Goal: Navigation & Orientation: Find specific page/section

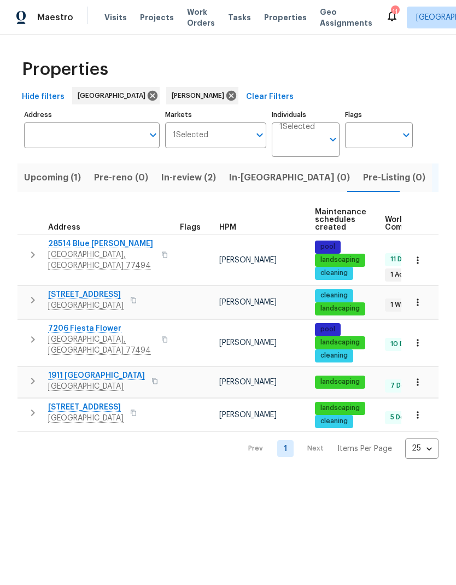
click at [51, 176] on span "Upcoming (1)" at bounding box center [52, 177] width 57 height 15
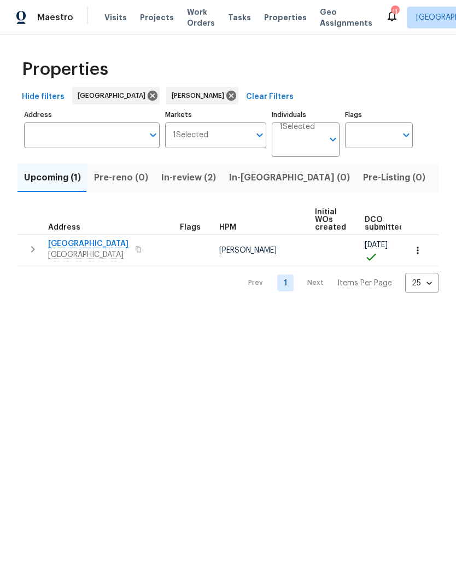
click at [81, 248] on span "[GEOGRAPHIC_DATA]" at bounding box center [88, 243] width 80 height 11
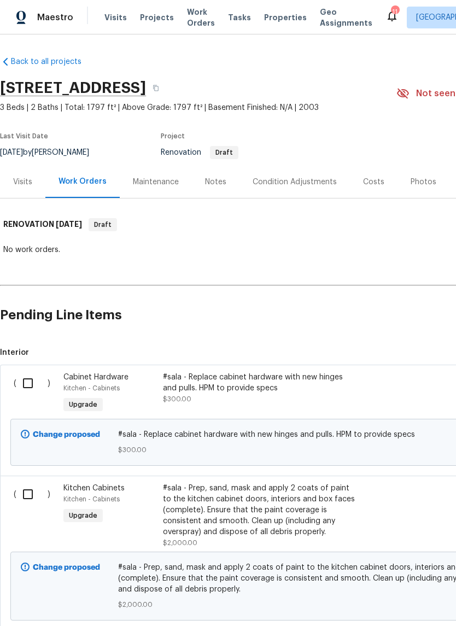
click at [34, 186] on div "Visits" at bounding box center [22, 182] width 45 height 32
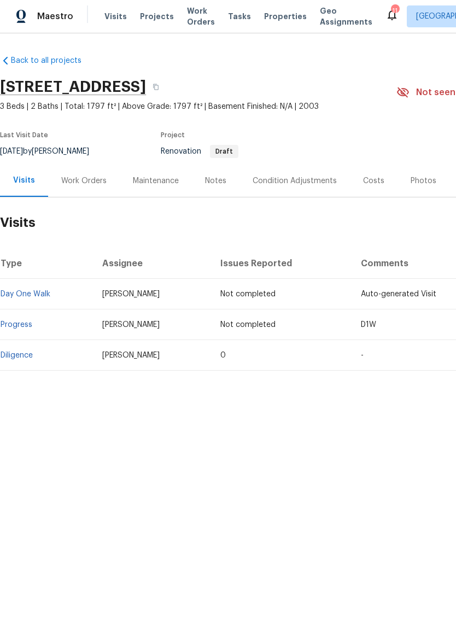
click at [391, 13] on div "11" at bounding box center [395, 12] width 8 height 11
click at [387, 19] on icon at bounding box center [391, 16] width 9 height 11
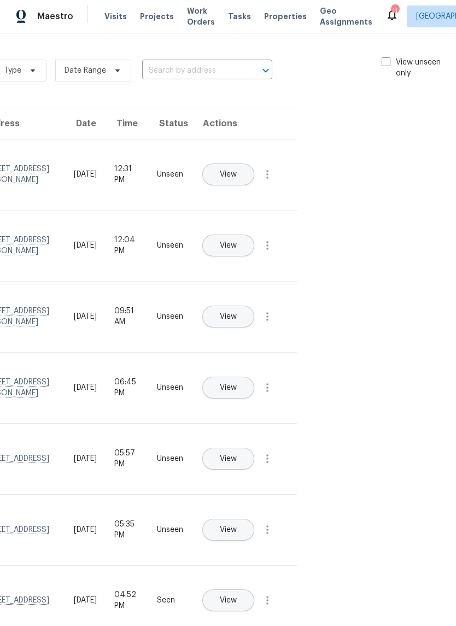
scroll to position [0, 123]
click at [390, 60] on label "View unseen only" at bounding box center [420, 69] width 76 height 22
click at [389, 60] on input "View unseen only" at bounding box center [385, 61] width 7 height 7
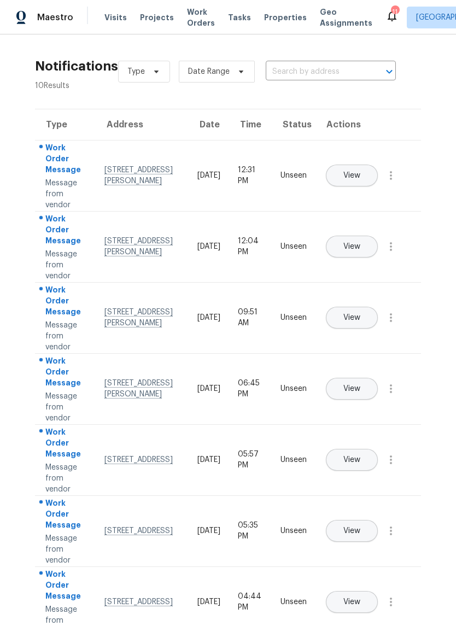
scroll to position [0, 0]
click at [397, 182] on icon "button" at bounding box center [390, 175] width 13 height 13
click at [361, 184] on div "Mark Seen" at bounding box center [328, 188] width 85 height 11
click at [394, 251] on icon "button" at bounding box center [390, 245] width 13 height 13
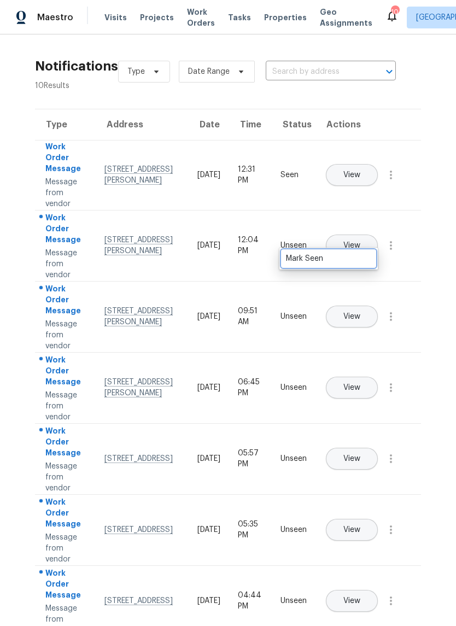
click at [364, 258] on div "Mark Seen" at bounding box center [328, 258] width 85 height 11
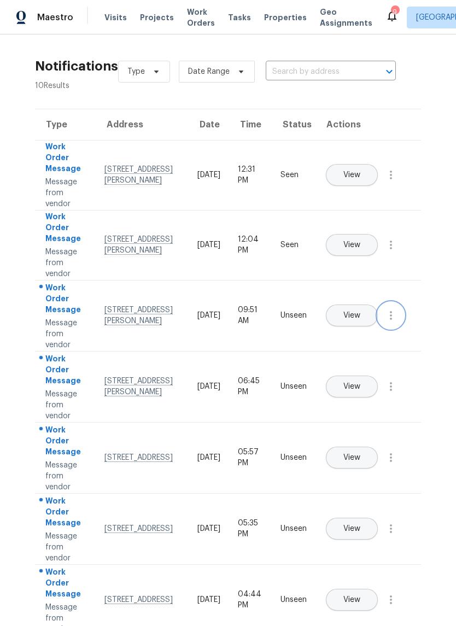
click at [399, 326] on button "button" at bounding box center [391, 315] width 26 height 26
click at [350, 329] on div "Mark Seen" at bounding box center [328, 328] width 85 height 11
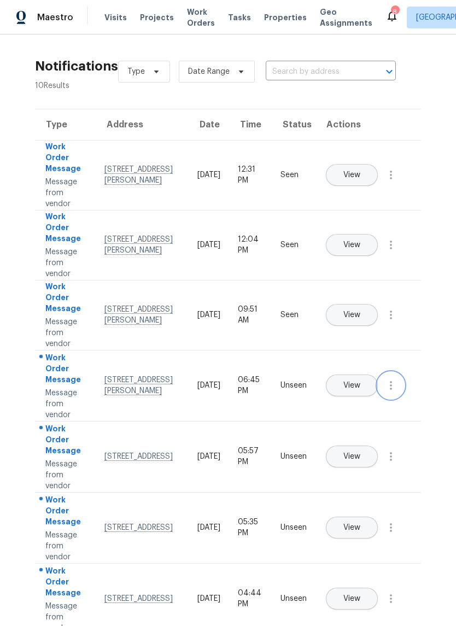
click at [395, 392] on icon "button" at bounding box center [390, 385] width 13 height 13
click at [337, 393] on div "Mark Seen" at bounding box center [328, 398] width 85 height 11
click at [396, 462] on icon "button" at bounding box center [390, 455] width 13 height 13
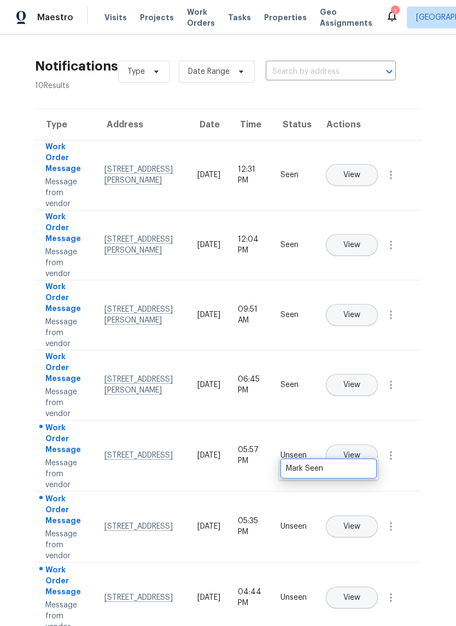
click at [349, 472] on div "Mark Seen" at bounding box center [328, 468] width 85 height 11
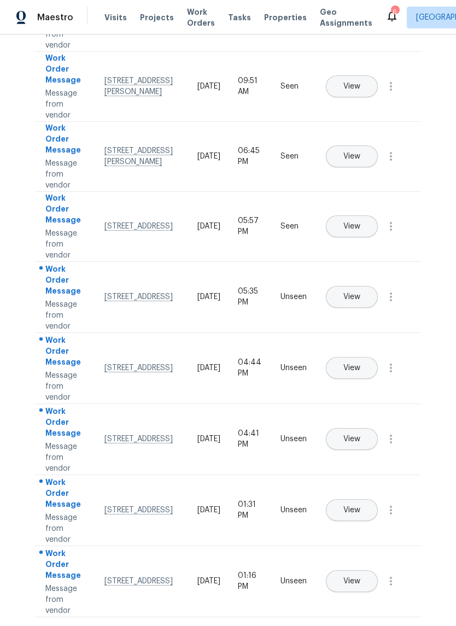
scroll to position [213, -1]
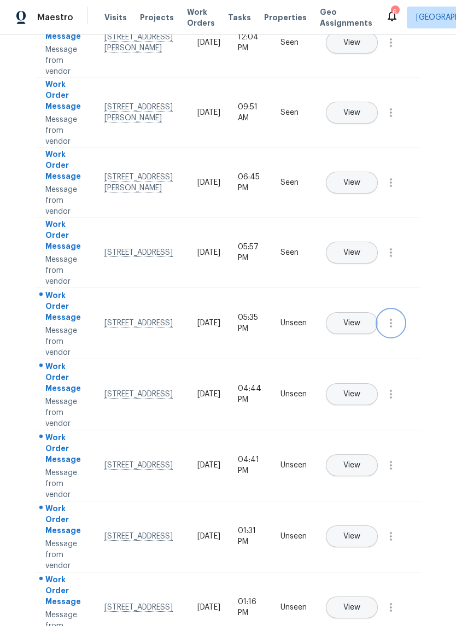
click at [398, 333] on button "button" at bounding box center [391, 323] width 26 height 26
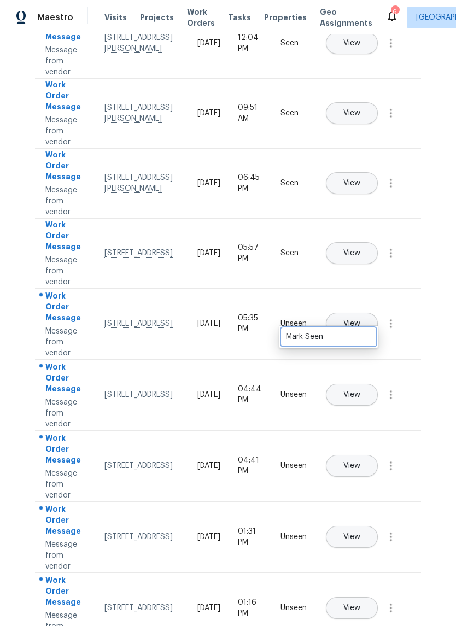
click at [347, 337] on div "Mark Seen" at bounding box center [328, 336] width 85 height 11
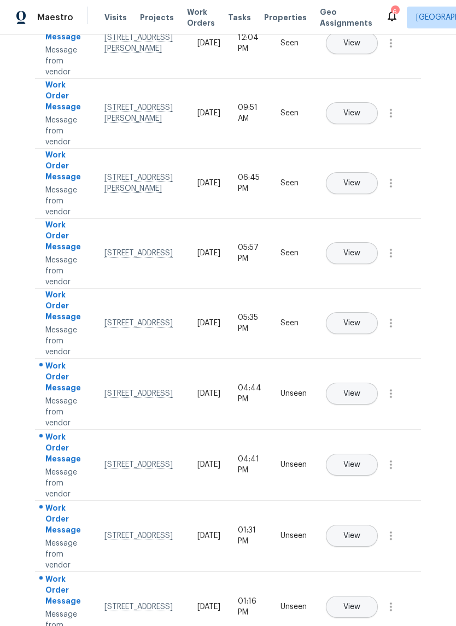
scroll to position [201, 0]
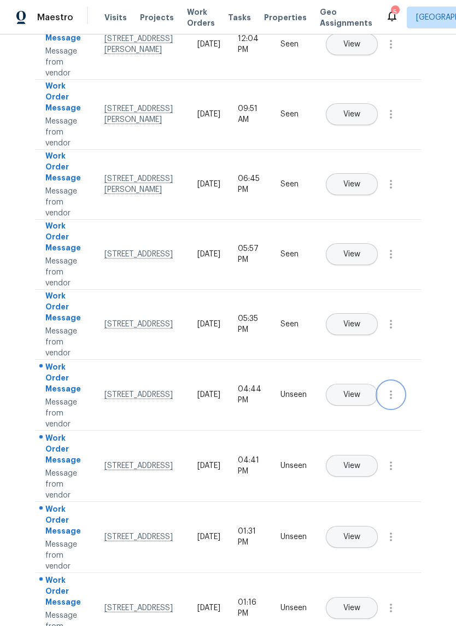
click at [396, 401] on icon "button" at bounding box center [390, 394] width 13 height 13
click at [340, 412] on div "Mark Seen" at bounding box center [328, 407] width 85 height 11
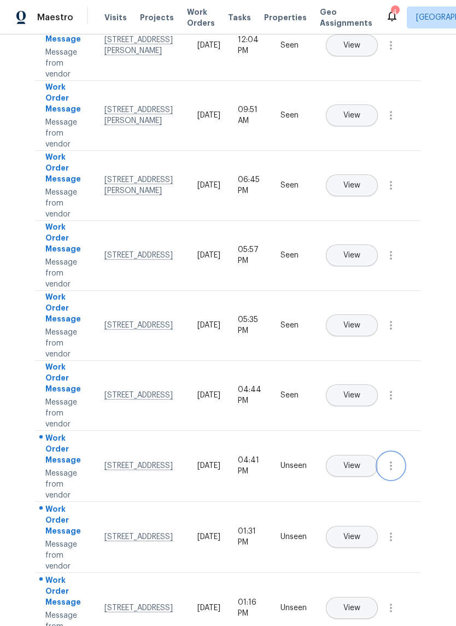
click at [396, 472] on icon "button" at bounding box center [390, 465] width 13 height 13
click at [341, 482] on div "Mark Seen" at bounding box center [328, 478] width 85 height 11
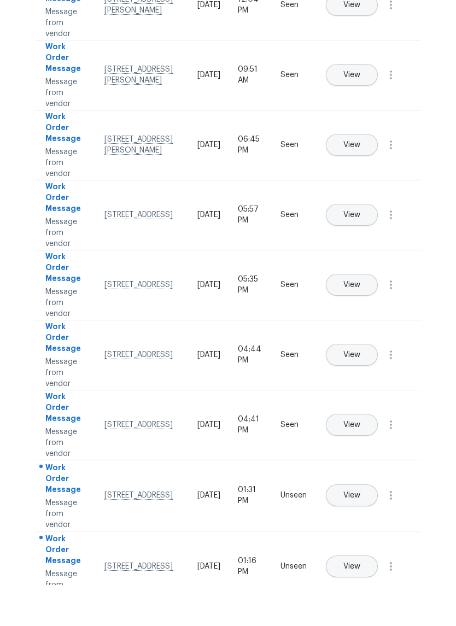
scroll to position [27, 0]
click at [396, 530] on icon "button" at bounding box center [390, 536] width 13 height 13
click at [342, 544] on div "Mark Seen" at bounding box center [328, 549] width 85 height 11
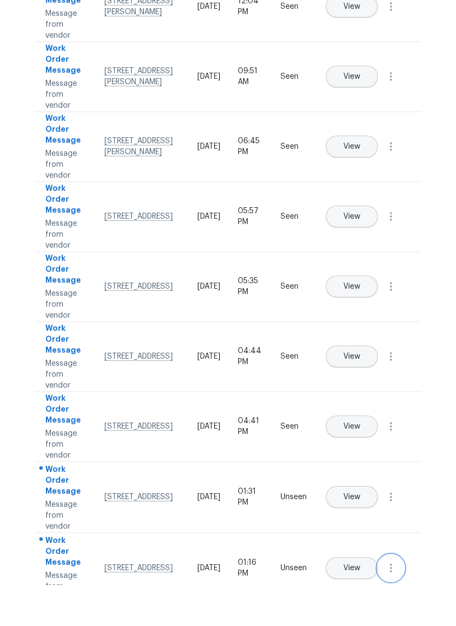
click at [397, 602] on icon "button" at bounding box center [390, 608] width 13 height 13
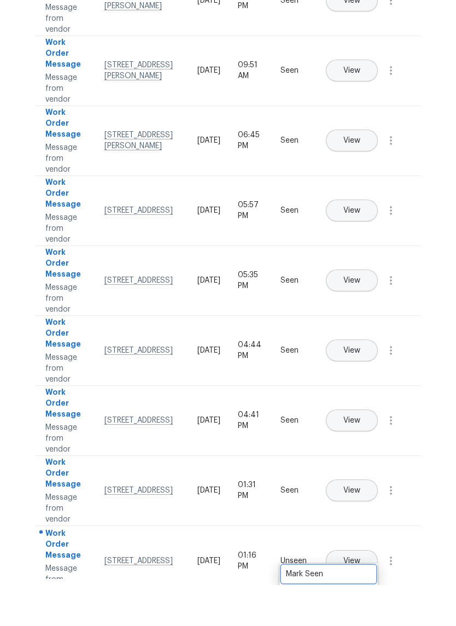
click at [350, 609] on div "Mark Seen" at bounding box center [328, 614] width 85 height 11
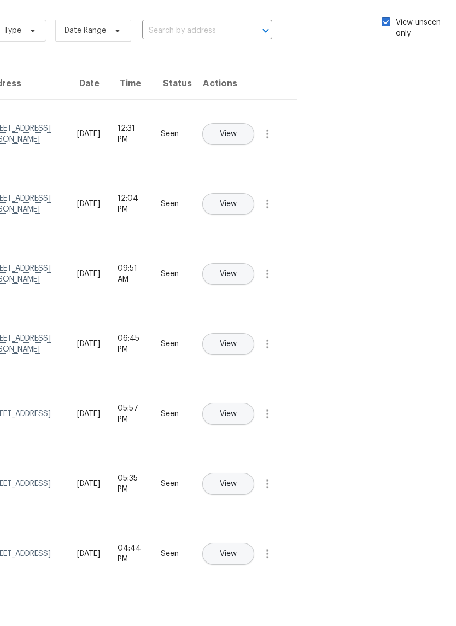
scroll to position [0, 0]
click at [377, 238] on div "Notifications 10 Results Type Date Range ​ View unseen only Type Address Date T…" at bounding box center [228, 329] width 456 height 591
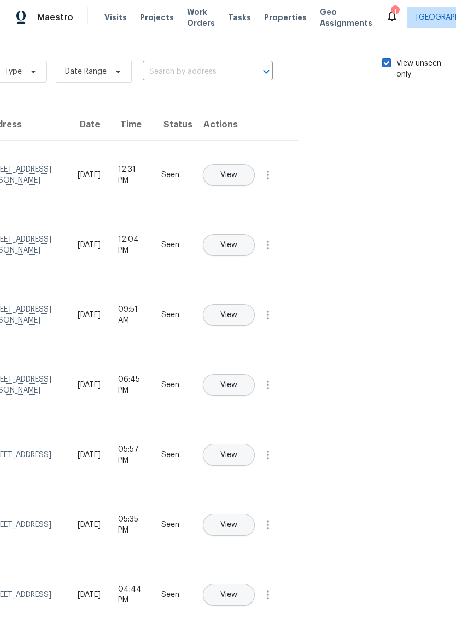
click at [392, 61] on label "View unseen only" at bounding box center [420, 69] width 76 height 22
click at [389, 61] on input "View unseen only" at bounding box center [385, 61] width 7 height 7
click at [383, 63] on span at bounding box center [386, 62] width 9 height 9
click at [383, 63] on input "View unseen only" at bounding box center [385, 61] width 7 height 7
checkbox input "true"
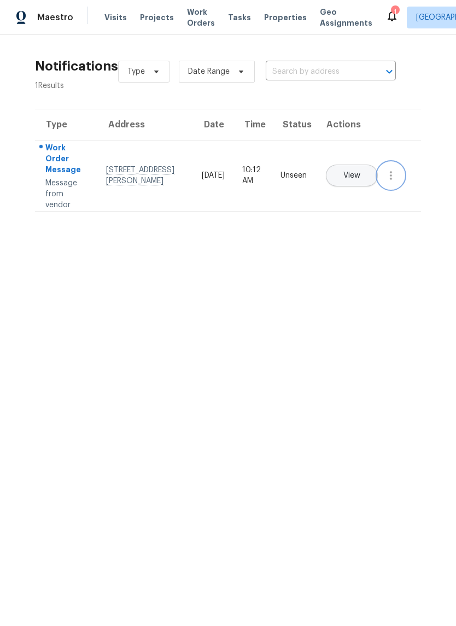
click at [393, 182] on icon "button" at bounding box center [390, 175] width 13 height 13
click at [355, 189] on div "Mark Seen" at bounding box center [328, 188] width 85 height 11
click at [278, 18] on span "Properties" at bounding box center [285, 17] width 43 height 11
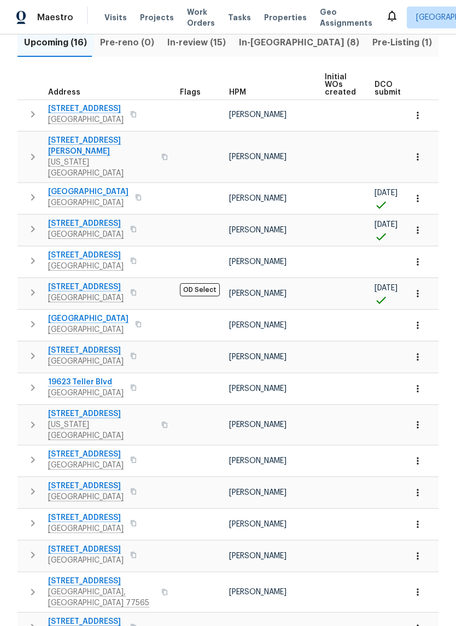
scroll to position [125, 0]
